Goal: Task Accomplishment & Management: Use online tool/utility

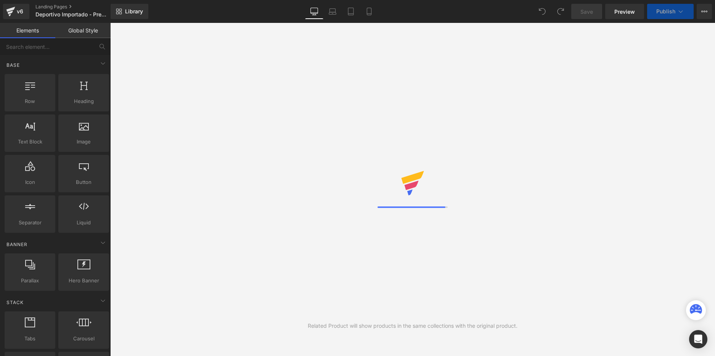
click at [126, 7] on link "Library" at bounding box center [130, 11] width 38 height 15
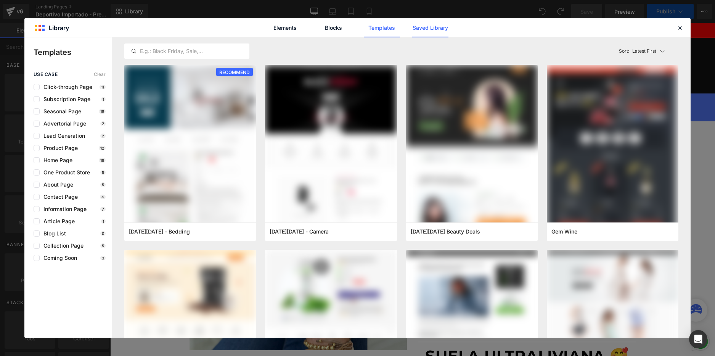
click at [441, 27] on link "Saved Library" at bounding box center [430, 27] width 36 height 19
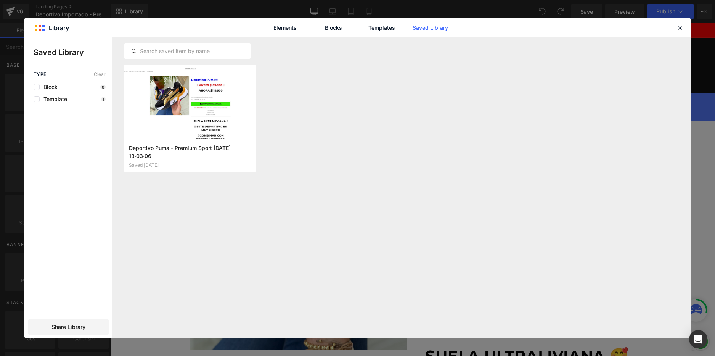
scroll to position [0, 400]
click at [86, 329] on div "Share Library" at bounding box center [68, 326] width 80 height 15
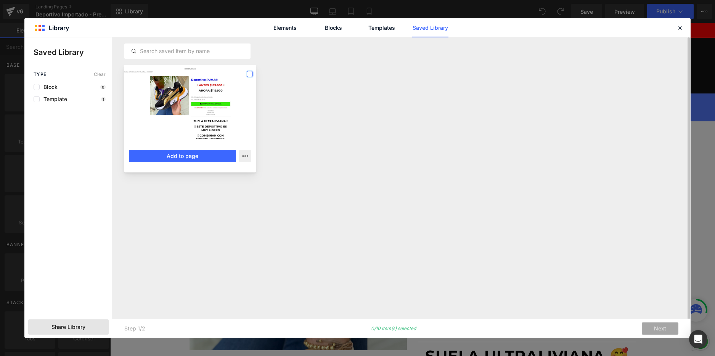
click at [252, 73] on label at bounding box center [250, 74] width 6 height 6
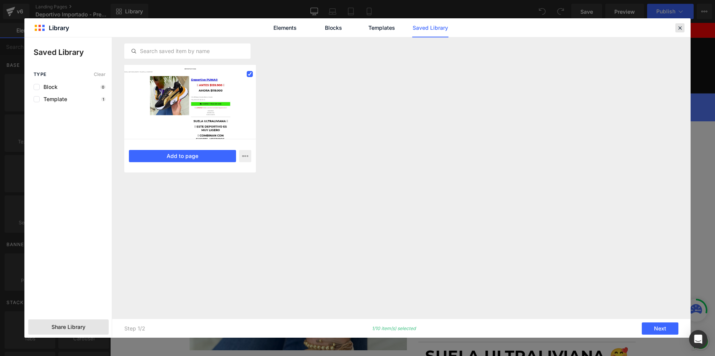
click at [678, 26] on icon at bounding box center [679, 27] width 7 height 7
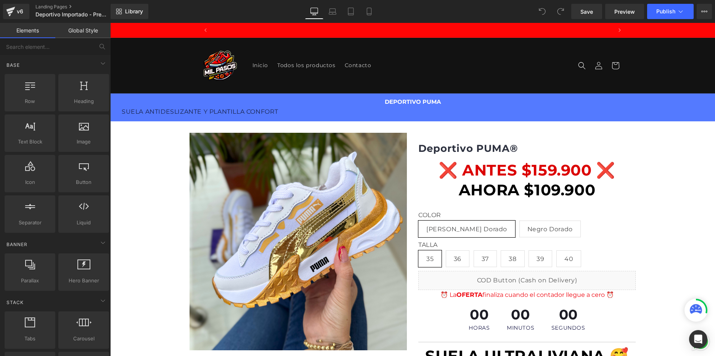
scroll to position [0, 400]
click at [366, 18] on link "Mobile" at bounding box center [369, 11] width 18 height 15
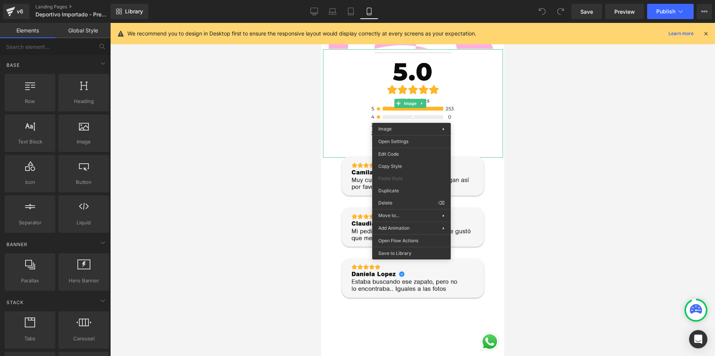
scroll to position [0, 0]
click at [571, 116] on div at bounding box center [412, 189] width 605 height 333
click at [703, 15] on button "View Live Page View with current Template Save Template to Library Schedule Pub…" at bounding box center [703, 11] width 15 height 15
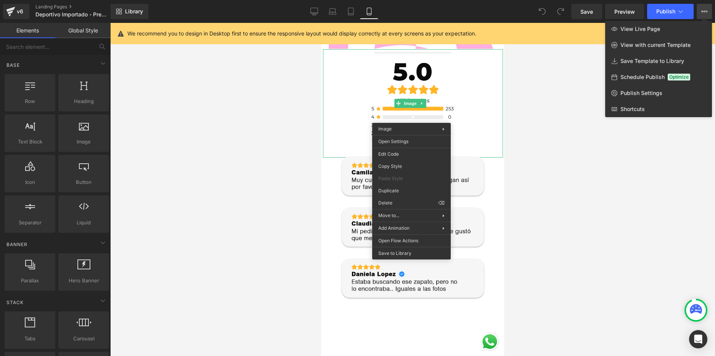
scroll to position [0, 134]
click at [687, 30] on link "View Live Page" at bounding box center [658, 29] width 107 height 16
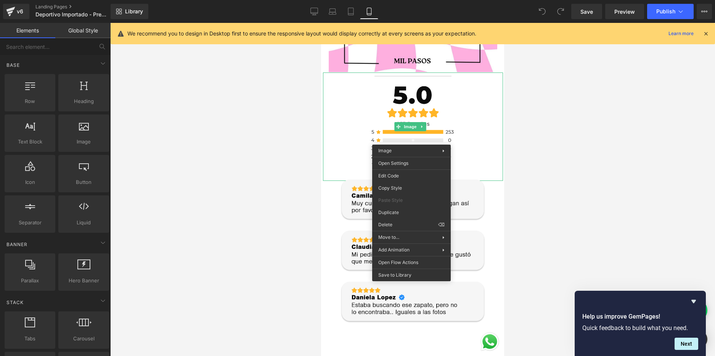
scroll to position [1258, 0]
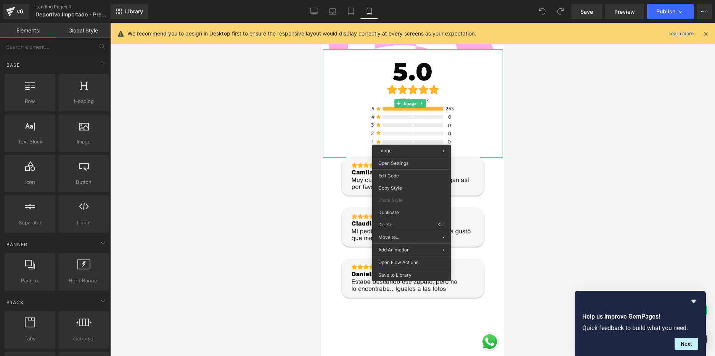
click at [495, 201] on div "Image" at bounding box center [413, 227] width 180 height 162
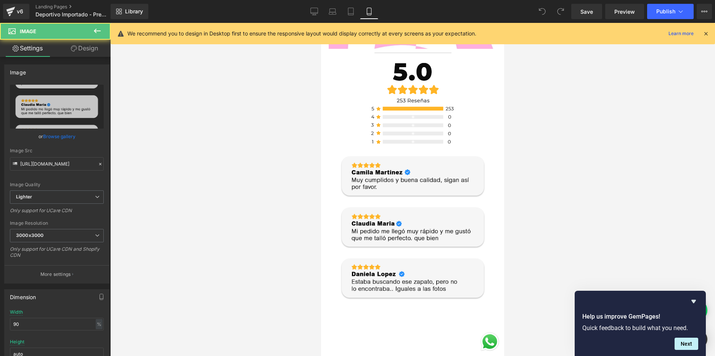
scroll to position [0, 134]
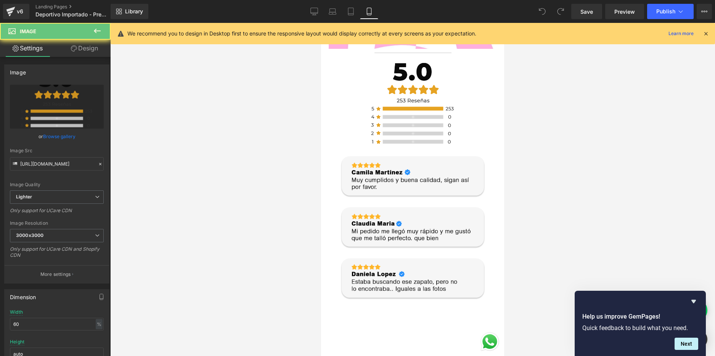
click at [435, 117] on img at bounding box center [413, 103] width 108 height 108
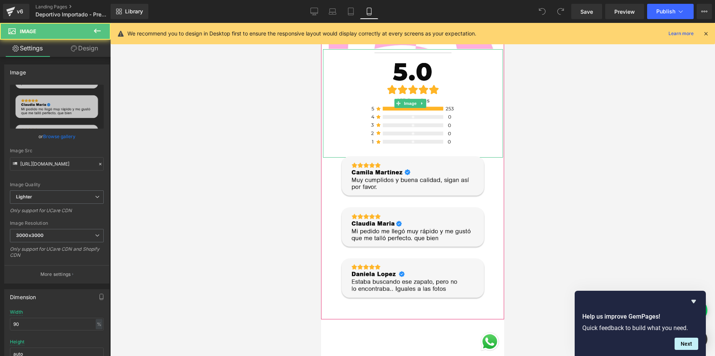
click at [467, 118] on div at bounding box center [413, 103] width 180 height 108
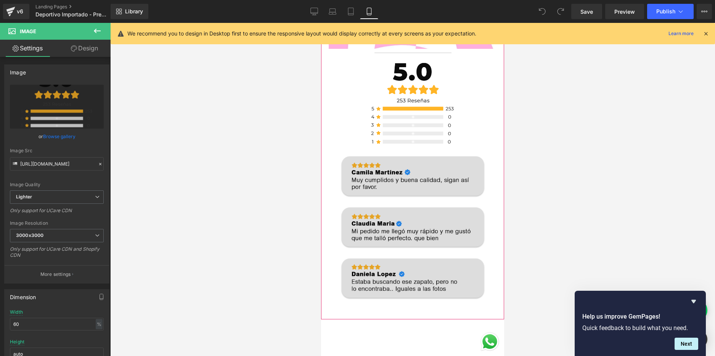
click at [446, 186] on img at bounding box center [413, 227] width 162 height 162
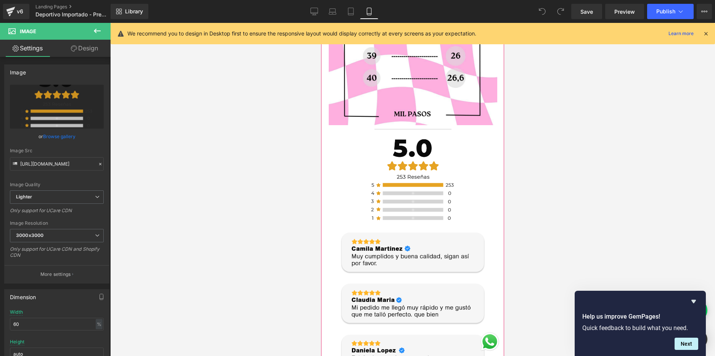
scroll to position [0, 0]
click at [443, 180] on img at bounding box center [413, 179] width 108 height 108
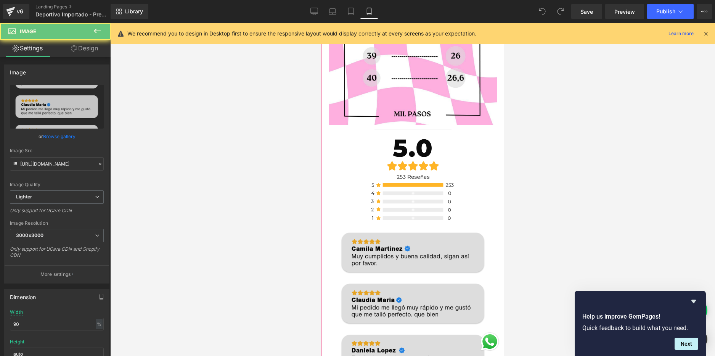
click at [451, 254] on img at bounding box center [413, 303] width 162 height 162
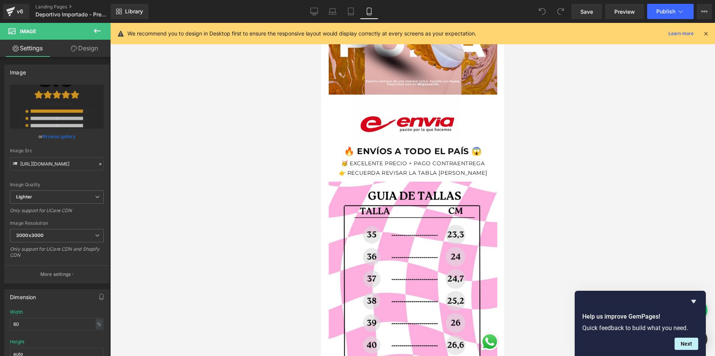
scroll to position [0, 134]
